Goal: Register for event/course

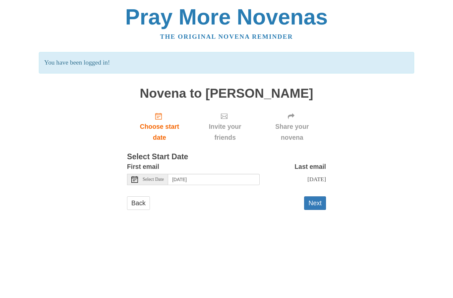
click at [145, 177] on span "Select Date" at bounding box center [153, 179] width 21 height 5
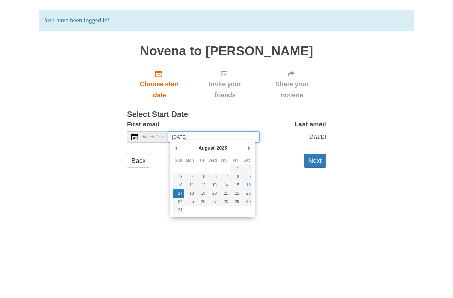
type input "Monday, August 18th"
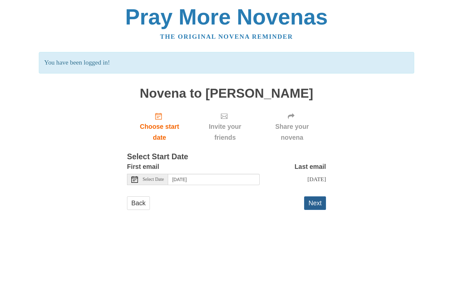
click at [318, 205] on button "Next" at bounding box center [315, 204] width 22 height 14
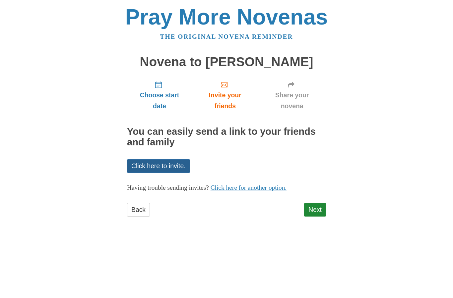
click at [157, 164] on link "Click here to invite." at bounding box center [158, 166] width 63 height 14
click at [321, 208] on link "Next" at bounding box center [315, 210] width 22 height 14
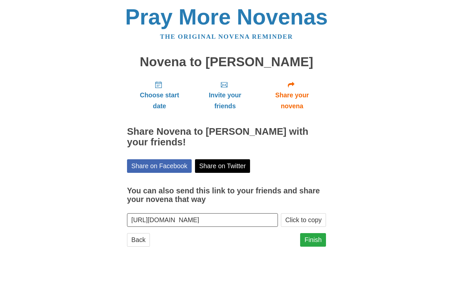
click at [317, 241] on link "Finish" at bounding box center [313, 240] width 26 height 14
